Goal: Information Seeking & Learning: Learn about a topic

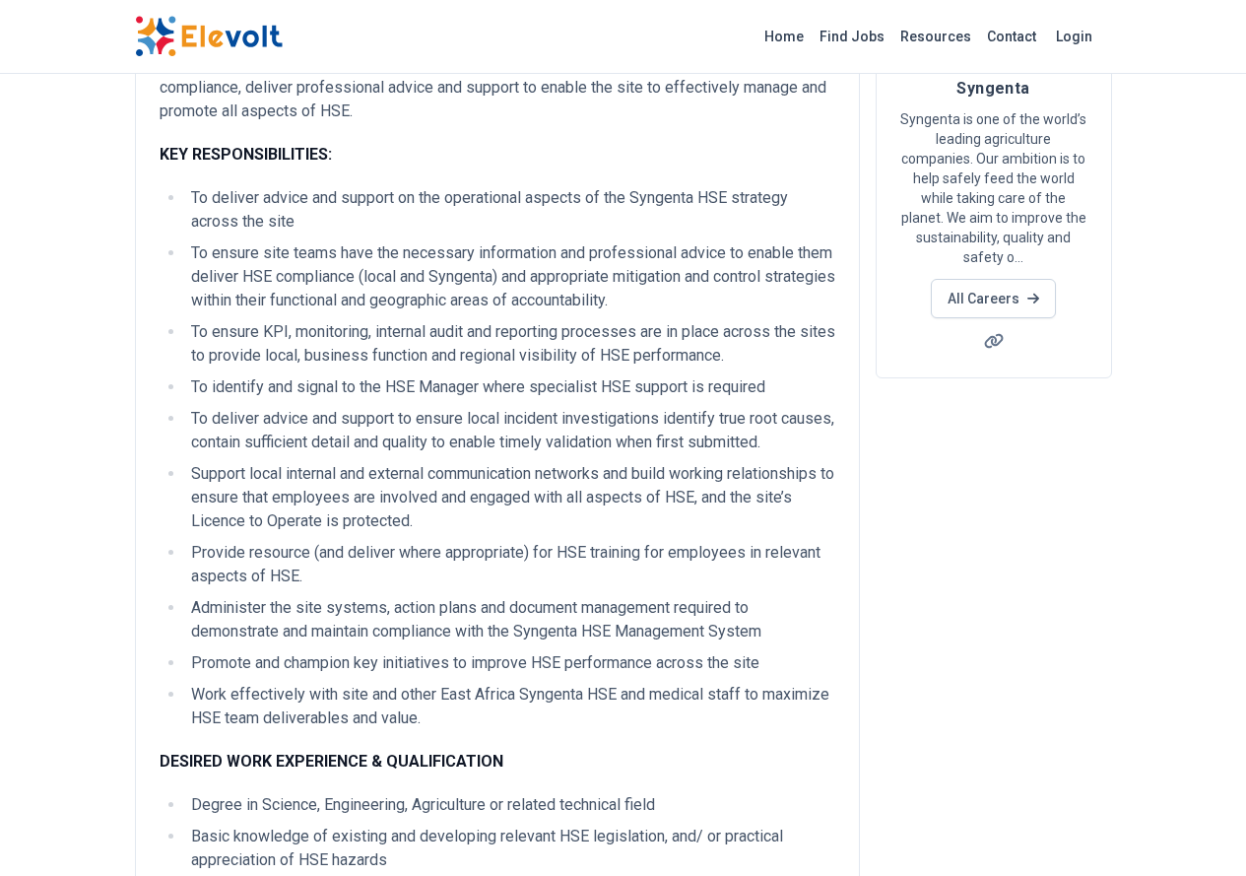
scroll to position [99, 0]
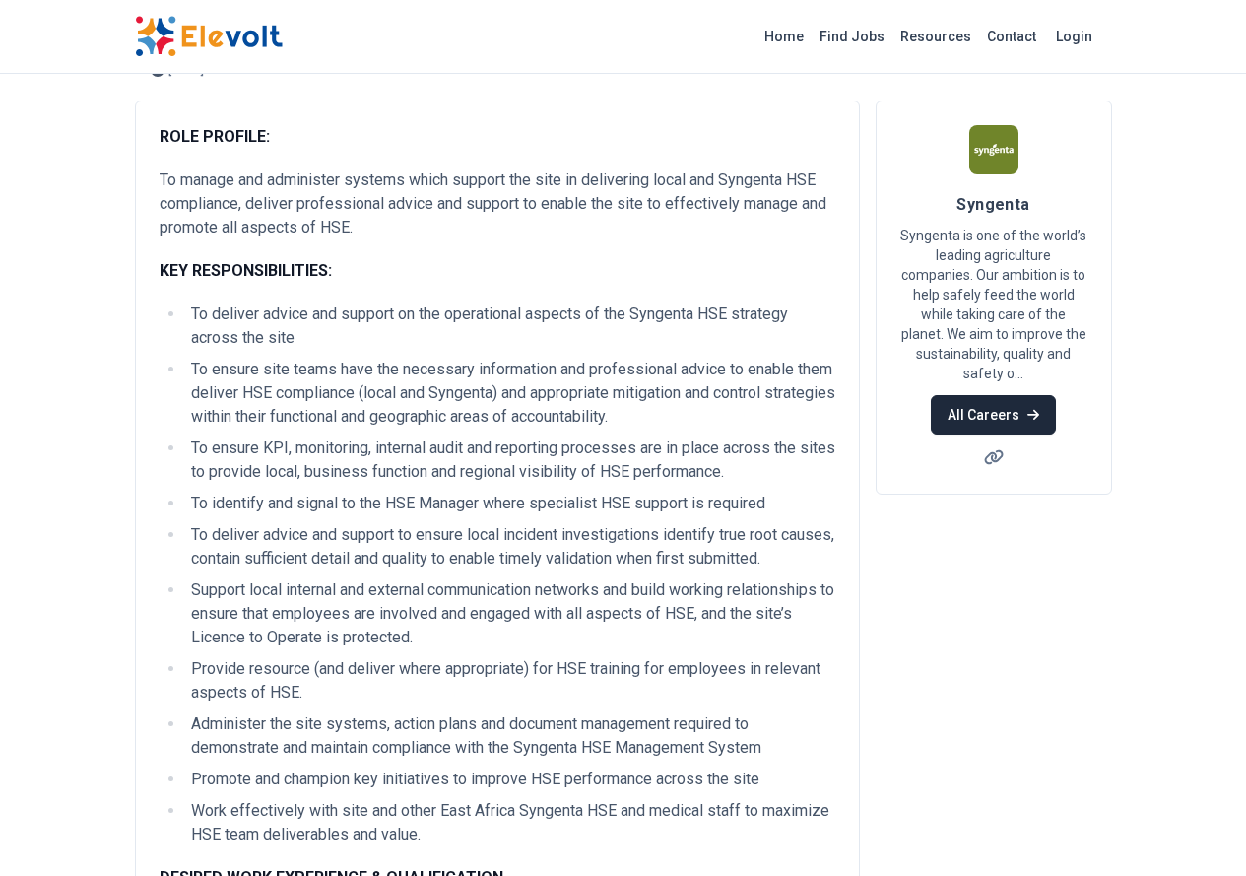
click at [1056, 395] on link "All Careers" at bounding box center [993, 414] width 125 height 39
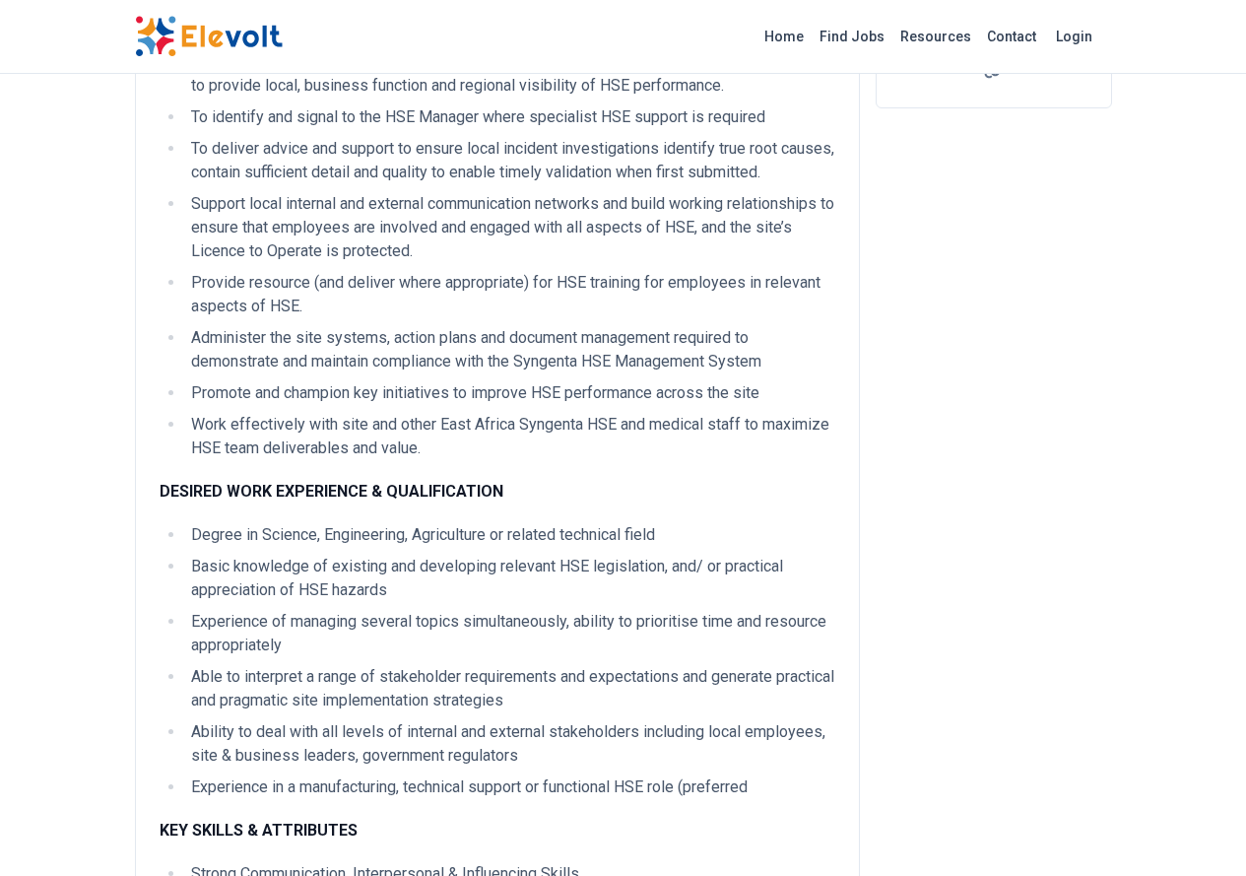
scroll to position [296, 0]
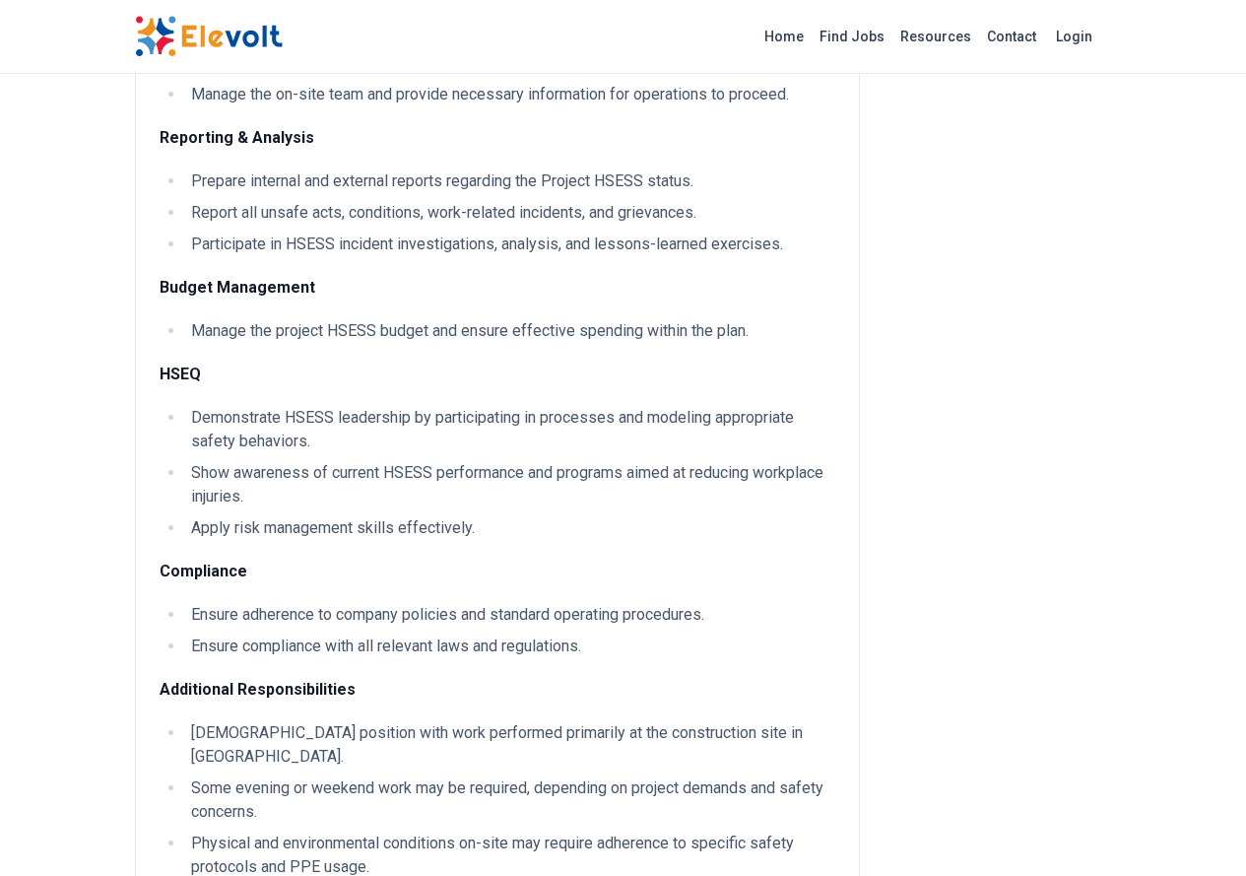
scroll to position [2379, 0]
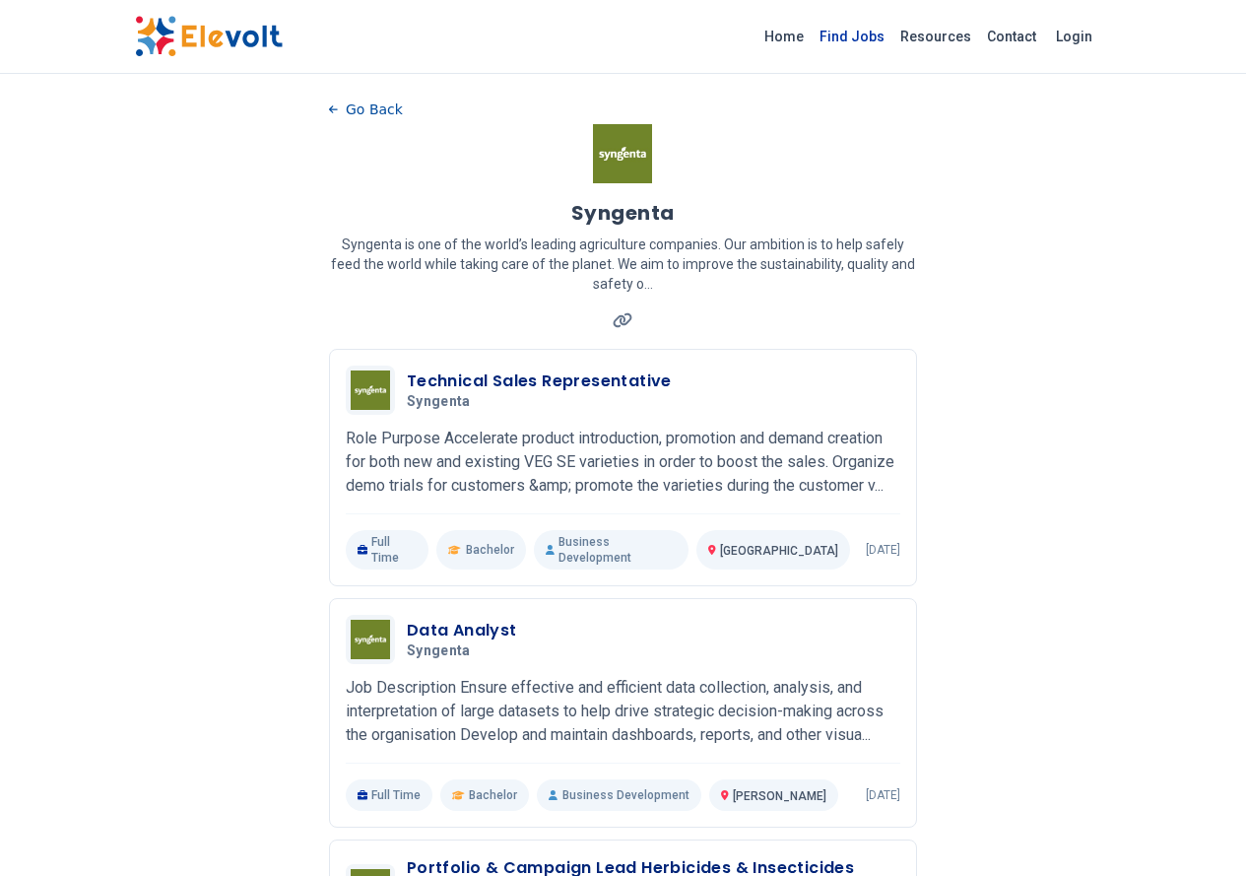
click at [893, 34] on link "Find Jobs" at bounding box center [852, 37] width 81 height 32
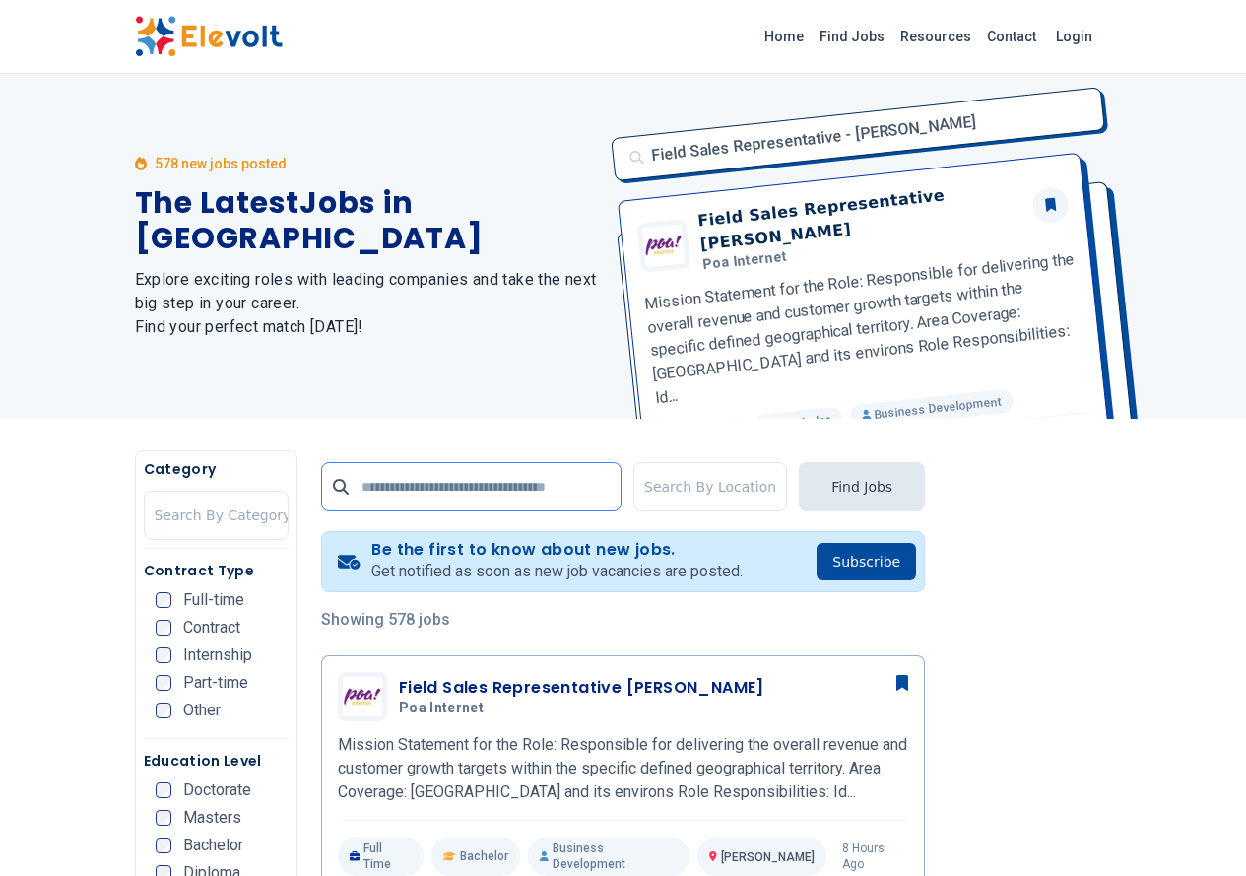
click at [526, 492] on input "text" at bounding box center [471, 486] width 300 height 49
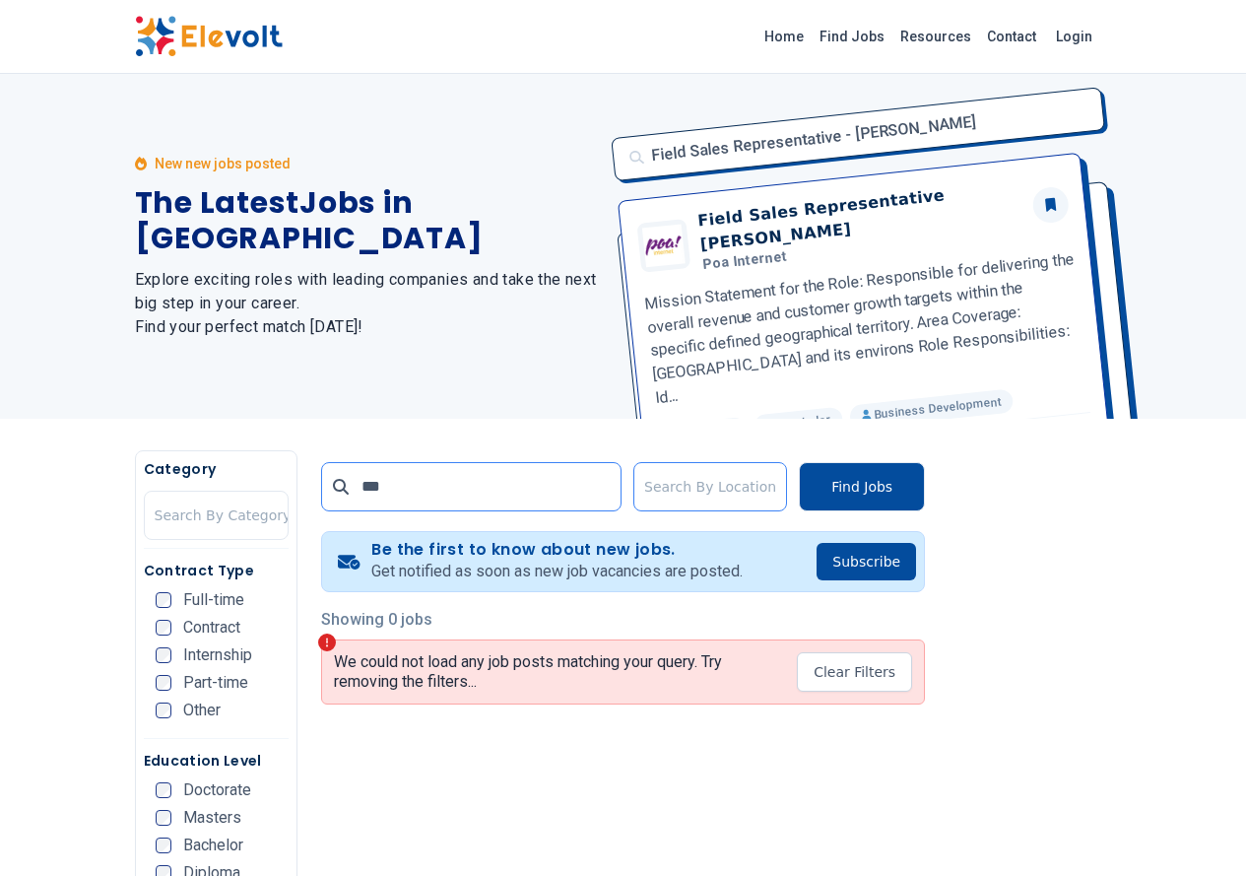
type input "***"
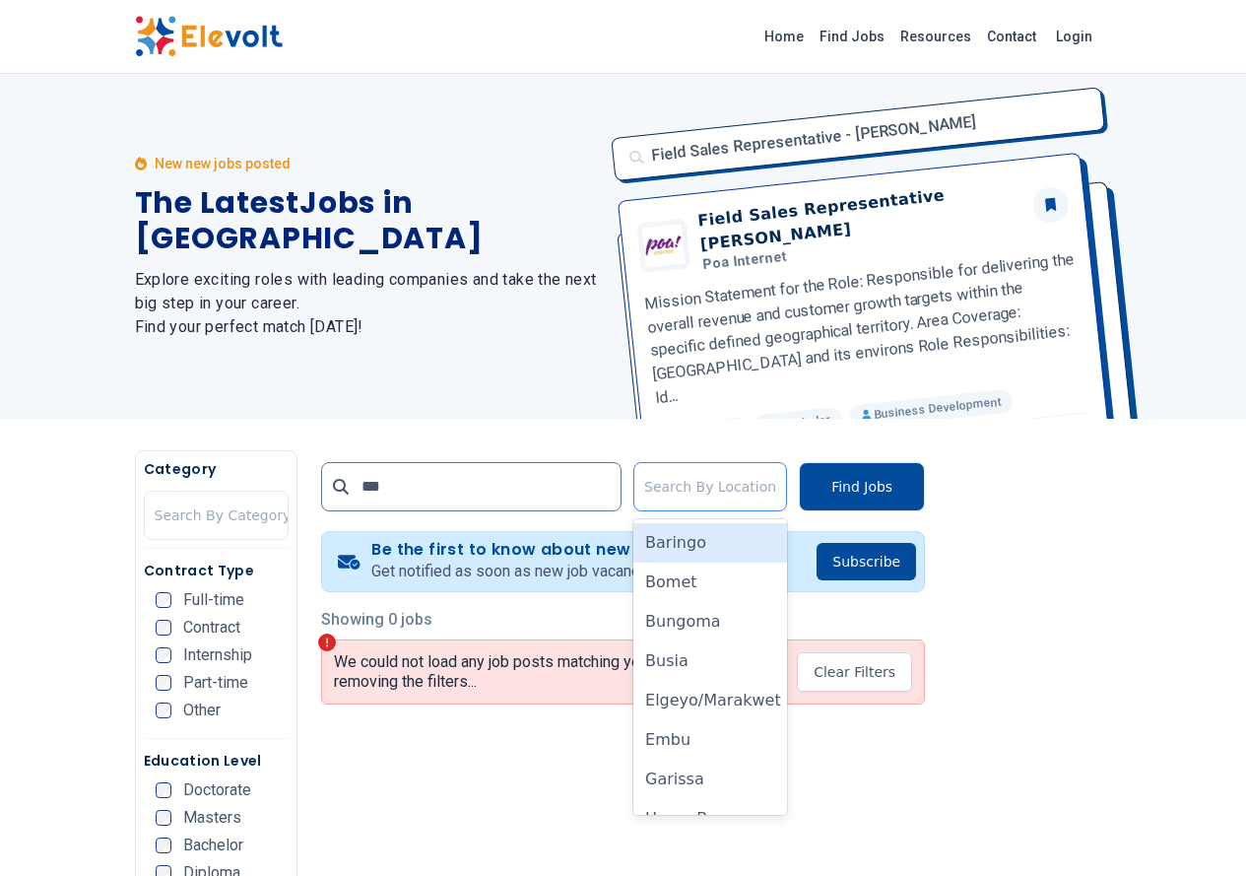
click at [714, 474] on div at bounding box center [710, 486] width 132 height 39
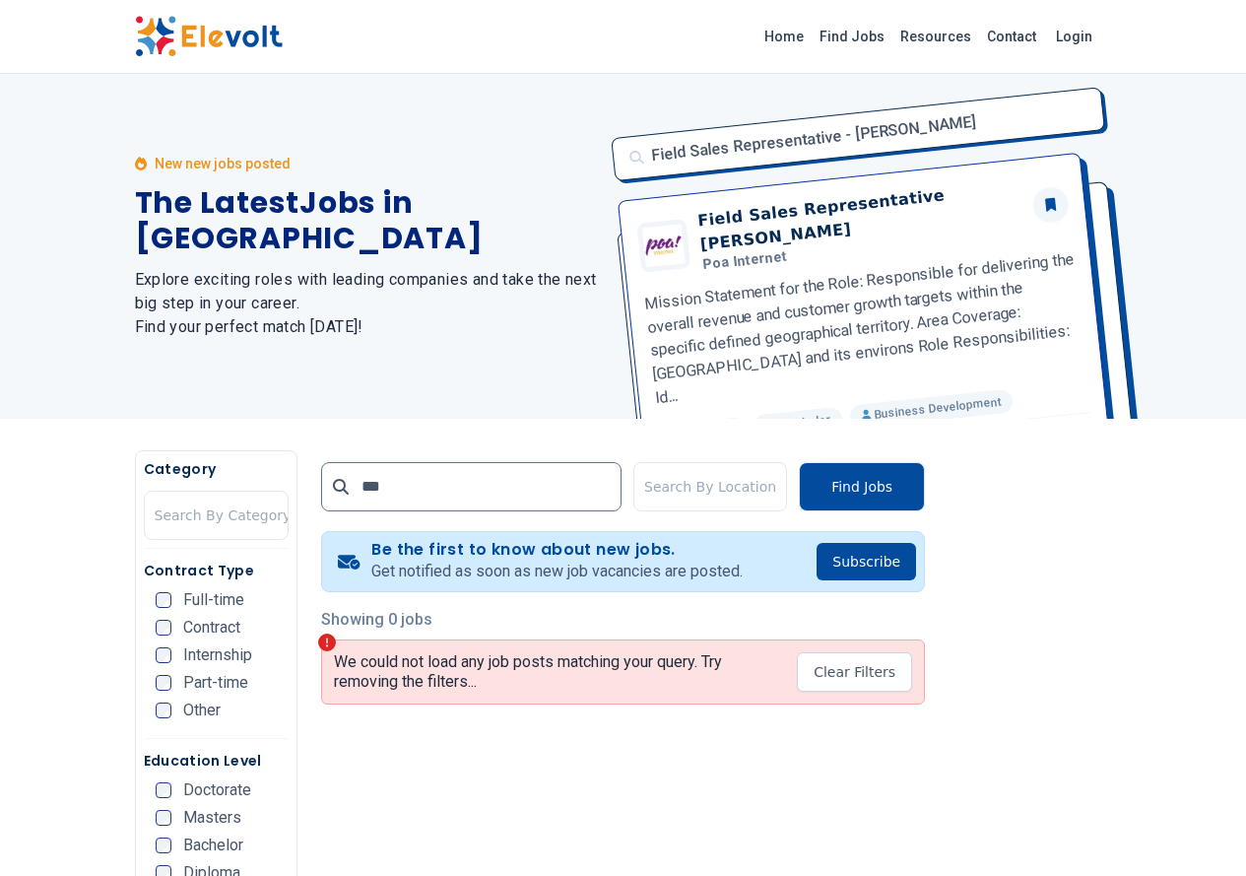
click at [489, 390] on div "New new jobs posted The Latest Jobs in Kenya Explore exciting roles with leadin…" at bounding box center [367, 246] width 465 height 345
click at [476, 413] on div "New new jobs posted The Latest Jobs in Kenya Explore exciting roles with leadin…" at bounding box center [367, 246] width 465 height 345
click at [333, 490] on icon at bounding box center [341, 487] width 16 height 16
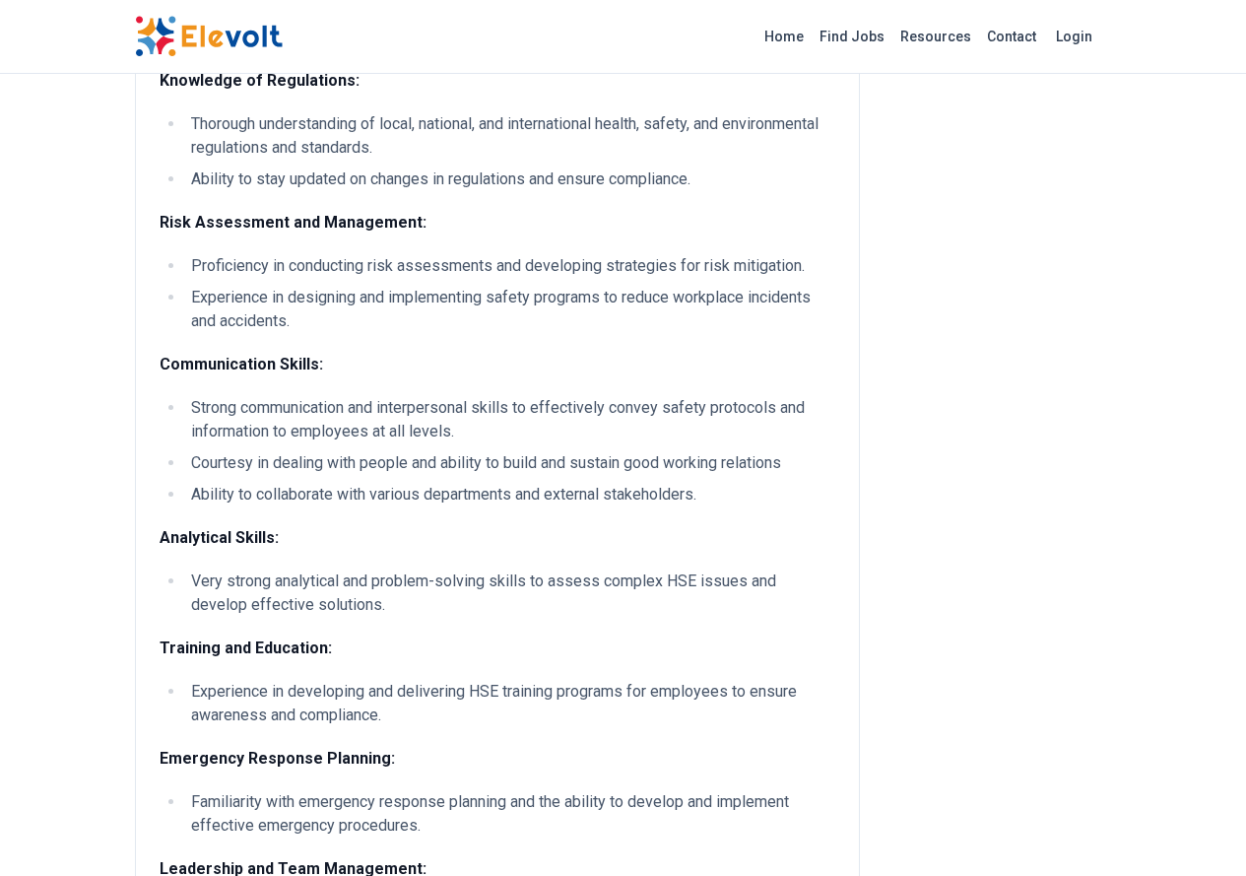
scroll to position [1773, 0]
